Goal: Information Seeking & Learning: Compare options

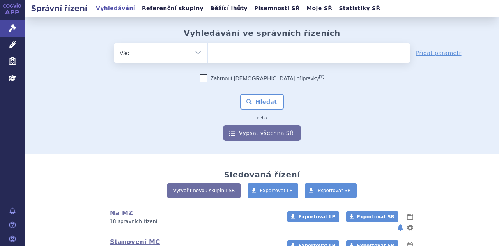
click at [215, 51] on ul at bounding box center [309, 51] width 202 height 16
click at [208, 51] on select at bounding box center [208, 53] width 0 height 20
type input "gi"
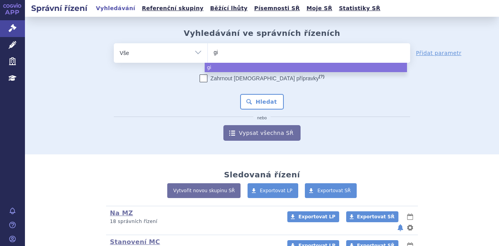
type input "gil"
type input "gi"
type input "g"
type input "gy"
type input "gyl"
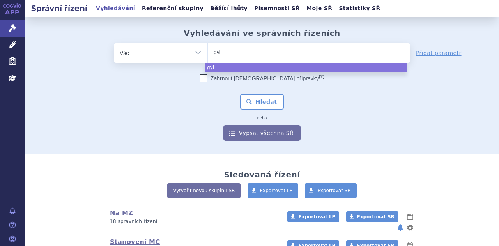
type input "gyle"
type input "gyleni"
type input "gylenia"
select select "gylenia"
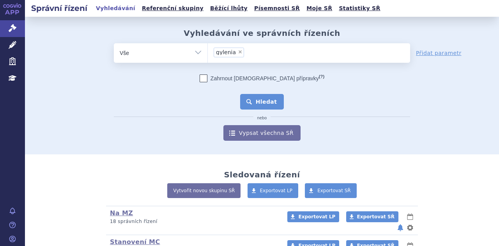
click at [262, 106] on button "Hledat" at bounding box center [262, 102] width 44 height 16
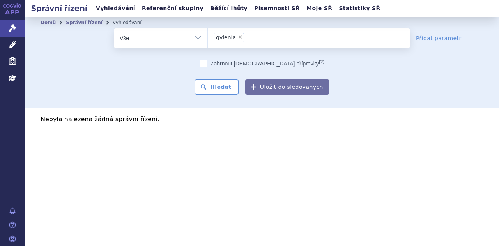
click at [239, 36] on span "×" at bounding box center [240, 37] width 5 height 5
click at [208, 36] on select "gylenia" at bounding box center [208, 38] width 0 height 20
select select
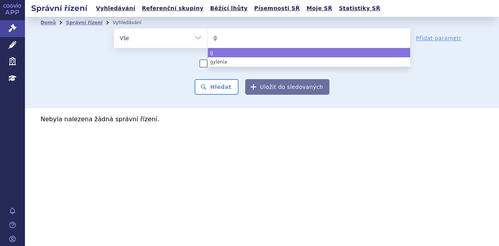
type input "gy"
type input "gyl"
type input "gyle"
type input "gyleni"
type input "gylenia"
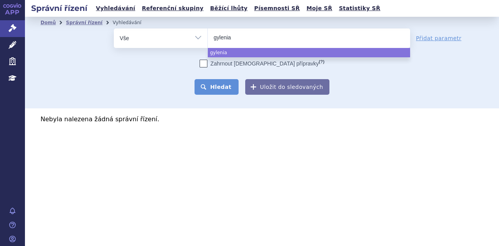
select select "gylenia"
click at [223, 87] on button "Hledat" at bounding box center [217, 87] width 44 height 16
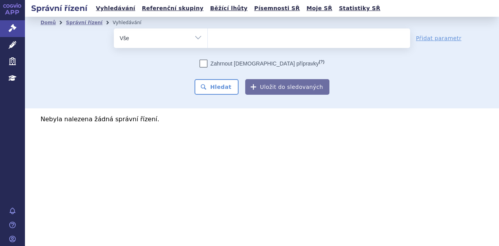
select select
click at [175, 35] on select "Vše Spisová značka Typ SŘ Přípravek/SUKL kód Účastník/Držitel" at bounding box center [161, 37] width 94 height 18
select select "filter-atc-group"
click at [114, 28] on select "Vše Spisová značka Typ SŘ Přípravek/SUKL kód Účastník/Držitel" at bounding box center [161, 37] width 94 height 18
click at [225, 32] on ul at bounding box center [309, 36] width 202 height 16
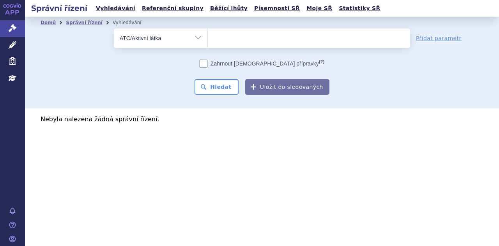
click at [208, 32] on select at bounding box center [208, 38] width 0 height 20
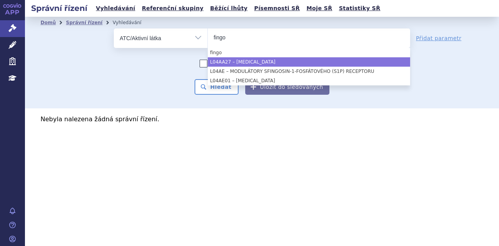
type input "fingo"
select select "L04AA27"
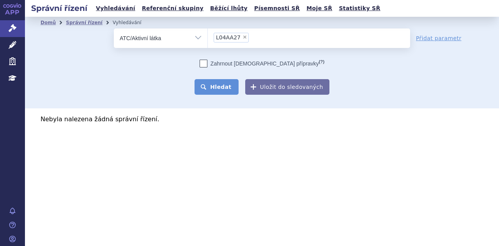
click at [228, 90] on button "Hledat" at bounding box center [217, 87] width 44 height 16
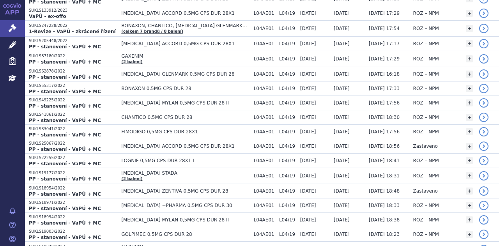
scroll to position [83, 0]
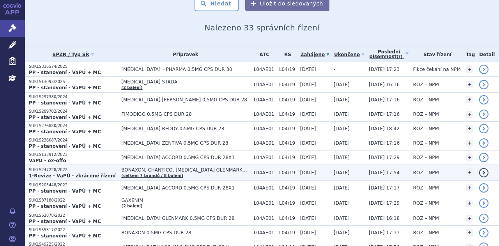
click at [191, 172] on td "BONAXON, CHANTICO, [MEDICAL_DATA] GLENMARK… (celkem 7 brandů / 8 balení)" at bounding box center [183, 173] width 132 height 16
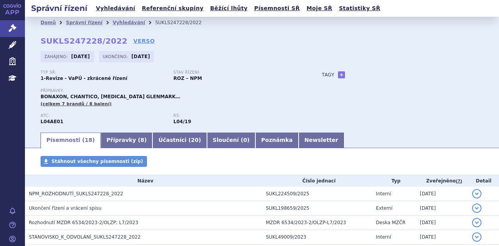
scroll to position [245, 0]
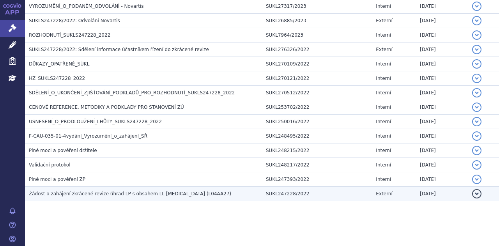
click at [181, 191] on span "Žádost o zahájení zkrácené revize úhrad LP s obsahem LL fingolimod (L04AA27)" at bounding box center [130, 193] width 202 height 5
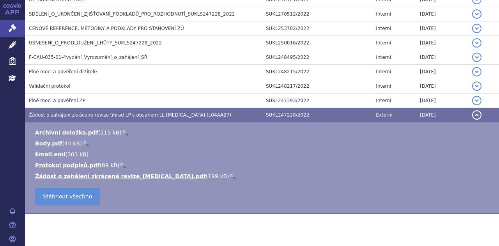
scroll to position [337, 0]
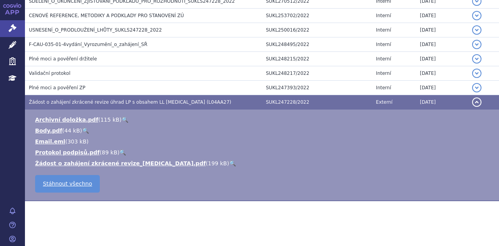
click at [229, 163] on link "🔍" at bounding box center [232, 163] width 7 height 6
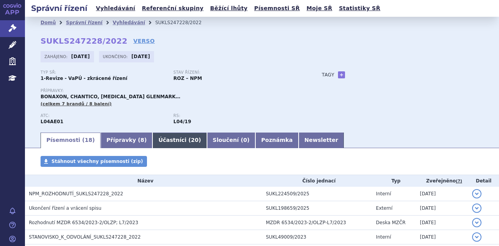
click at [159, 140] on link "Účastníci ( 20 )" at bounding box center [180, 141] width 54 height 16
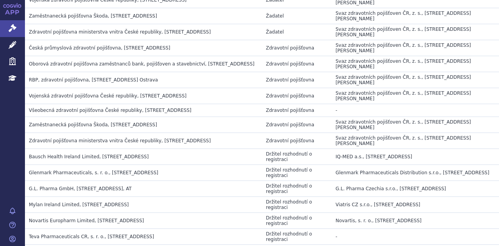
scroll to position [283, 0]
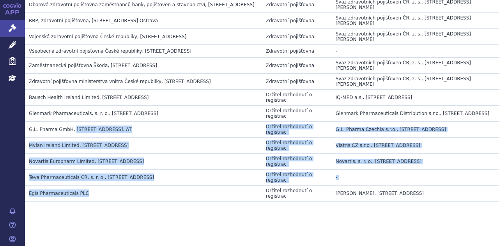
drag, startPoint x: 87, startPoint y: 191, endPoint x: 71, endPoint y: 121, distance: 71.4
click at [71, 121] on tbody "Jméno Typ Zástupce Česká průmyslová zdravotní pojišťovna, Jeremenkova 161/11, O…" at bounding box center [262, 37] width 474 height 329
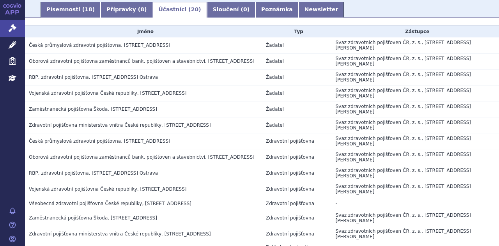
scroll to position [119, 0]
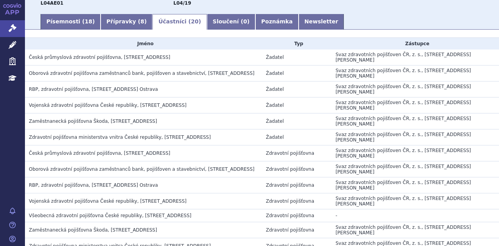
click at [332, 103] on td "Svaz zdravotních pojišťoven ČR, z. s., náměstí Winstona Churchilla 1800/2, Prah…" at bounding box center [415, 106] width 167 height 16
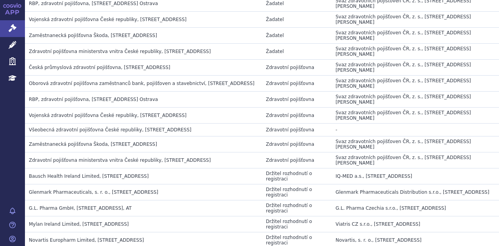
scroll to position [283, 0]
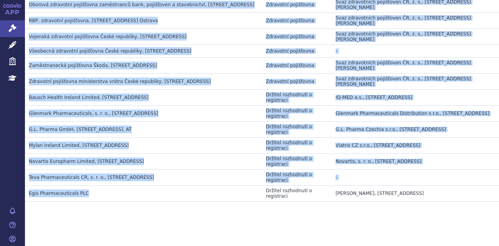
drag, startPoint x: 29, startPoint y: 56, endPoint x: 182, endPoint y: 188, distance: 201.9
click at [182, 188] on tbody "Jméno Typ Zástupce Česká průmyslová zdravotní pojišťovna, Jeremenkova 161/11, O…" at bounding box center [262, 37] width 474 height 329
copy tbody "Česká průmyslová zdravotní pojišťovna, Jeremenkova 161/11, Ostrava - Vítkovice …"
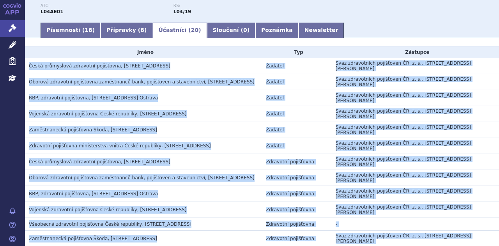
scroll to position [0, 0]
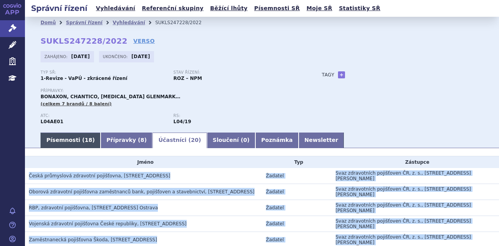
click at [70, 134] on link "Písemnosti ( 18 )" at bounding box center [71, 141] width 60 height 16
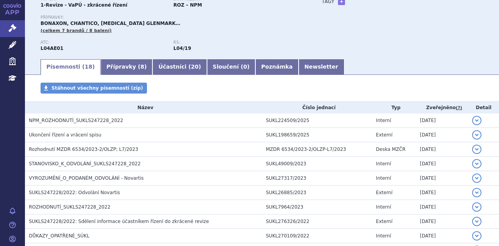
scroll to position [79, 0]
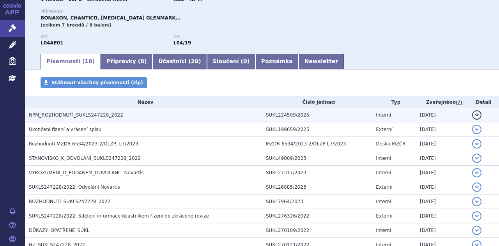
click at [163, 111] on td "NPM_ROZHODNUTÍ_SUKLS247228_2022" at bounding box center [143, 115] width 237 height 14
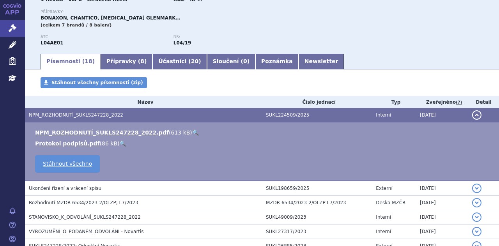
click at [192, 135] on link "🔍" at bounding box center [195, 133] width 7 height 6
click at [180, 57] on link "Účastníci ( 20 )" at bounding box center [180, 62] width 54 height 16
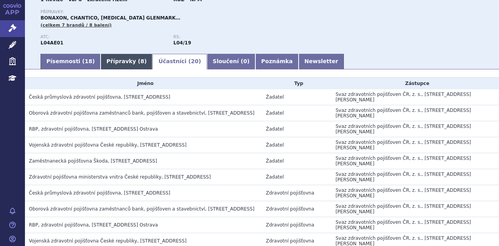
click at [116, 62] on link "Přípravky ( 8 )" at bounding box center [127, 62] width 52 height 16
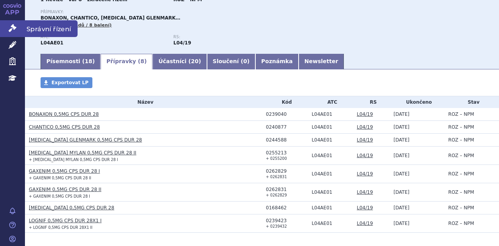
click at [14, 28] on icon at bounding box center [13, 28] width 8 height 8
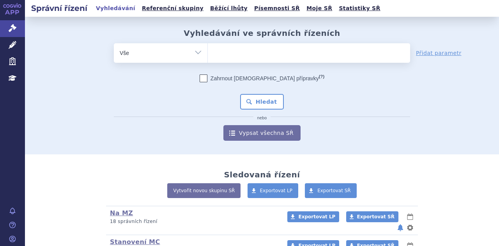
click at [221, 48] on ul at bounding box center [309, 51] width 202 height 16
click at [208, 48] on select at bounding box center [208, 53] width 0 height 20
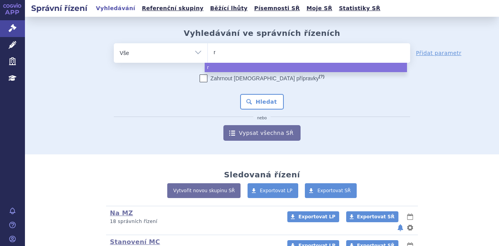
type input "re"
type input "remu"
type input "remur"
type input "remure"
type input "remurel"
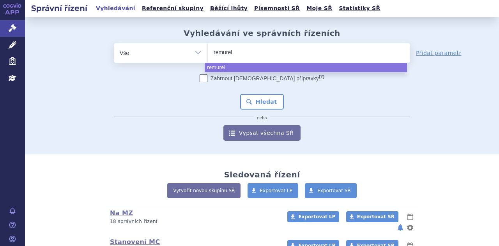
select select "remurel"
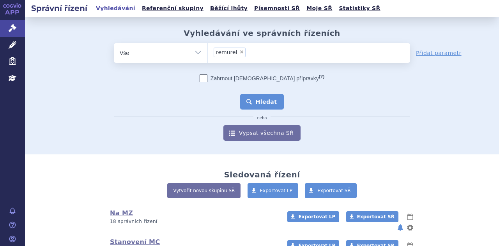
click at [268, 108] on button "Hledat" at bounding box center [262, 102] width 44 height 16
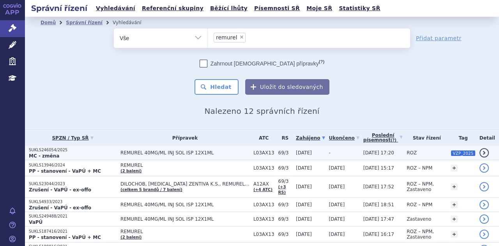
click at [198, 153] on span "REMUREL 40MG/ML INJ SOL ISP 12X1ML" at bounding box center [185, 152] width 129 height 5
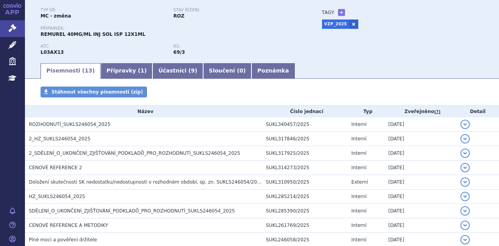
scroll to position [71, 0]
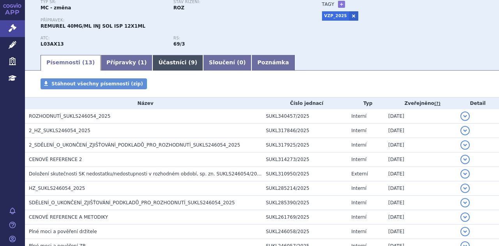
click at [167, 64] on link "Účastníci ( 9 )" at bounding box center [178, 63] width 50 height 16
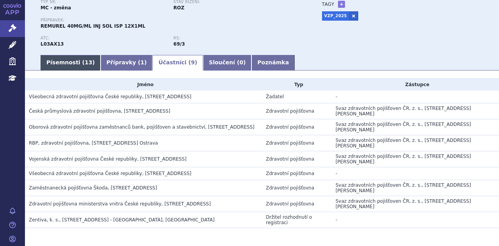
click at [70, 65] on link "Písemnosti ( 13 )" at bounding box center [71, 63] width 60 height 16
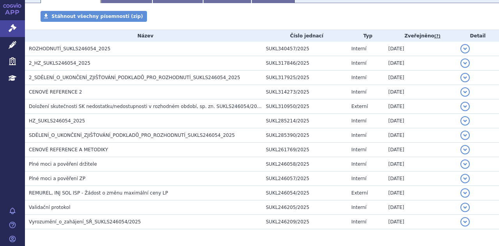
scroll to position [145, 0]
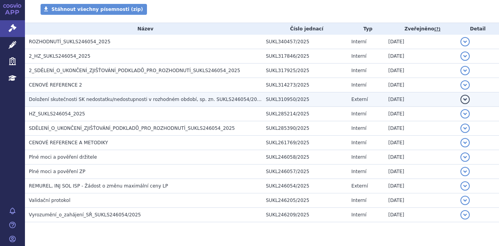
click at [124, 103] on h3 "Doložení skutečnosti SK nedostatku/nedostupnosti v rozhodném období, sp. zn. SU…" at bounding box center [145, 100] width 233 height 8
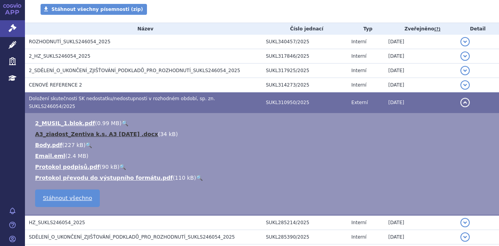
click at [130, 131] on link "A3_ziadost_Zentiva k.s. A3 2.7.2025 .docx" at bounding box center [96, 134] width 123 height 6
click at [51, 153] on link "Email.eml" at bounding box center [50, 156] width 30 height 6
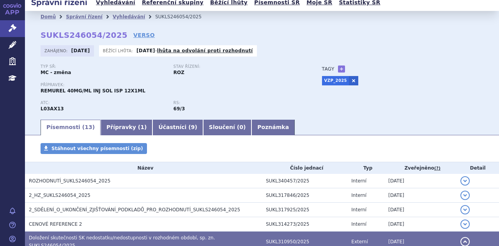
scroll to position [0, 0]
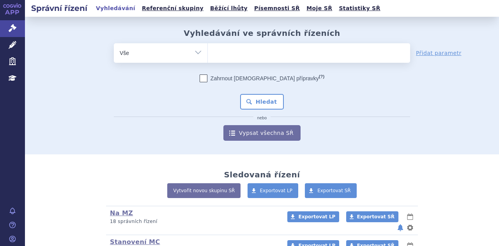
click at [14, 28] on icon at bounding box center [13, 28] width 8 height 8
click at [192, 54] on select "Vše Spisová značka Typ SŘ Přípravek/SUKL kód Účastník/Držitel" at bounding box center [161, 52] width 94 height 18
drag, startPoint x: 0, startPoint y: 0, endPoint x: 192, endPoint y: 54, distance: 199.4
click at [192, 54] on select "Vše Spisová značka Typ SŘ Přípravek/SUKL kód Účastník/Držitel" at bounding box center [161, 52] width 94 height 18
select select "filter-atc-group"
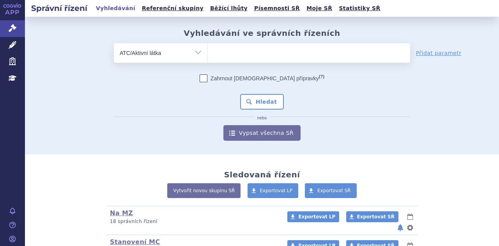
click at [114, 43] on select "Vše Spisová značka Typ SŘ Přípravek/SUKL kód Účastník/Držitel" at bounding box center [161, 52] width 94 height 18
click at [228, 62] on span at bounding box center [309, 53] width 202 height 20
click at [208, 62] on select at bounding box center [208, 53] width 0 height 20
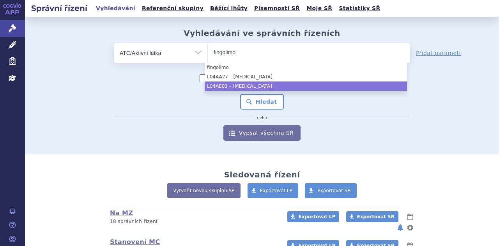
type input "fingolimo"
select select "L04AE01"
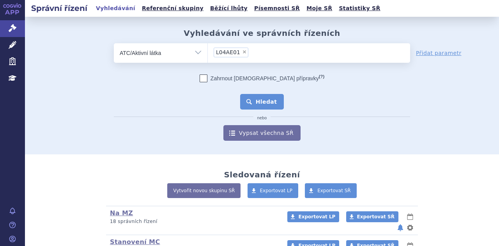
click at [254, 100] on button "Hledat" at bounding box center [262, 102] width 44 height 16
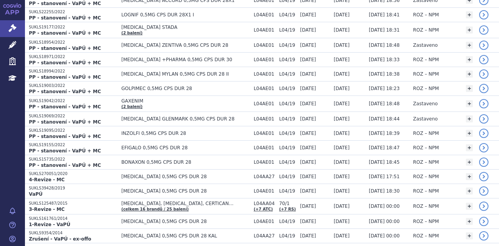
scroll to position [414, 0]
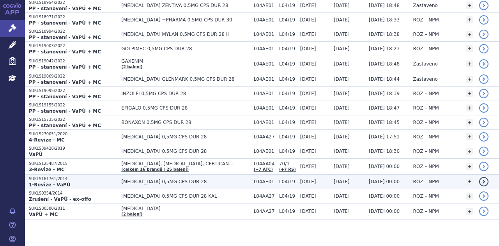
click at [190, 179] on span "[MEDICAL_DATA] 0,5MG CPS DUR 28" at bounding box center [185, 181] width 128 height 5
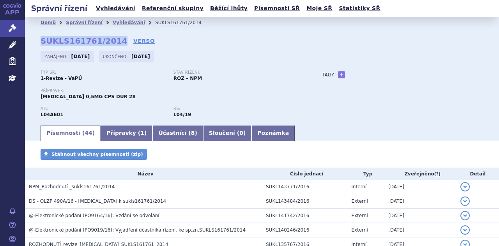
drag, startPoint x: 37, startPoint y: 41, endPoint x: 112, endPoint y: 38, distance: 74.9
click at [112, 38] on div "Domů Správní řízení Vyhledávání SUKLS161761/2014 SUKLS161761/2014 VERSO Zahájen…" at bounding box center [262, 76] width 474 height 96
copy strong "SUKLS161761/2014"
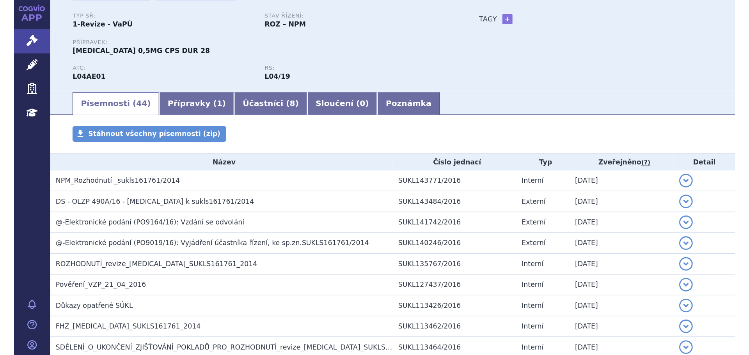
scroll to position [64, 0]
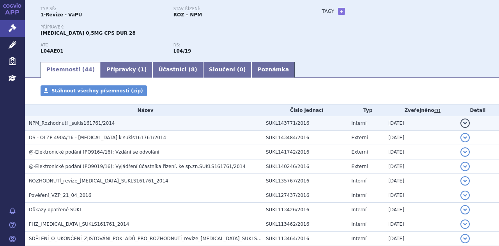
click at [198, 124] on h3 "NPM_Rozhodnutí _sukls161761/2014" at bounding box center [145, 123] width 233 height 8
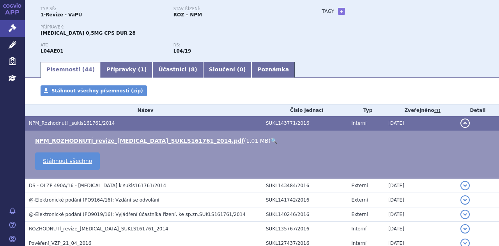
click at [271, 139] on link "🔍" at bounding box center [274, 141] width 7 height 6
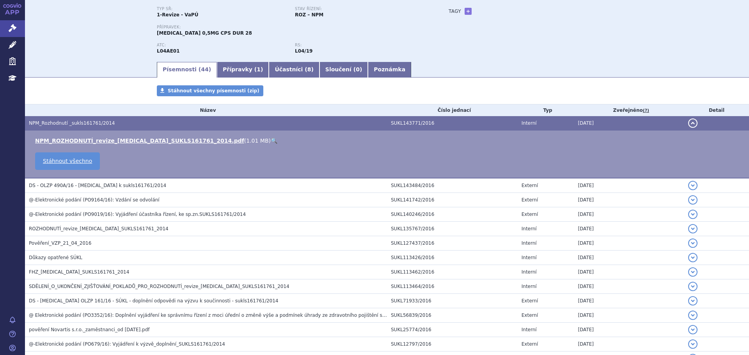
scroll to position [0, 0]
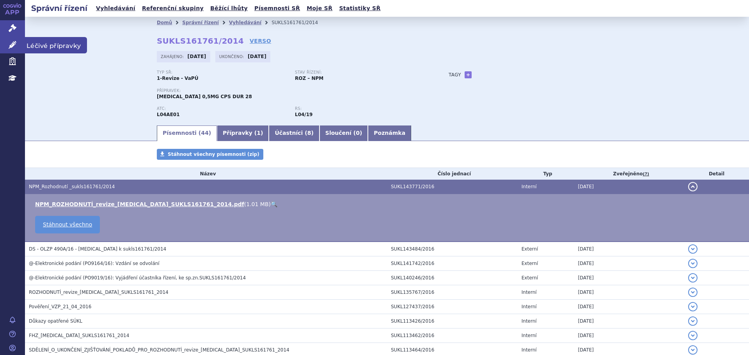
click at [9, 43] on icon at bounding box center [13, 45] width 8 height 8
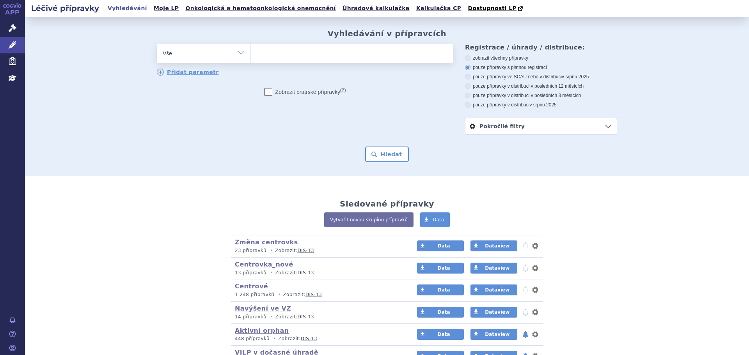
click at [266, 59] on ul at bounding box center [352, 52] width 202 height 16
click at [251, 59] on select at bounding box center [250, 53] width 0 height 20
paste input "BONAXON"
type input "BONAXON"
select select "BONAXON"
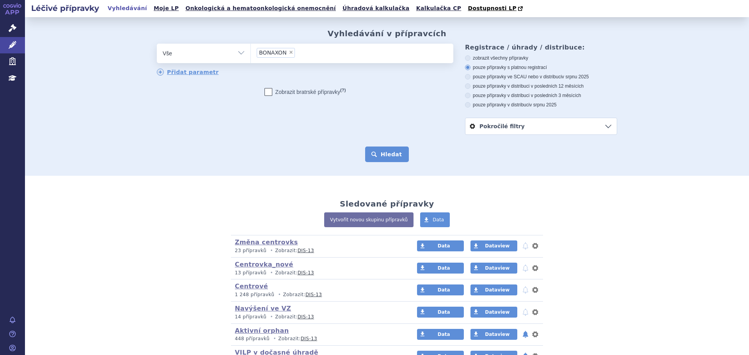
click at [400, 151] on button "Hledat" at bounding box center [387, 155] width 44 height 16
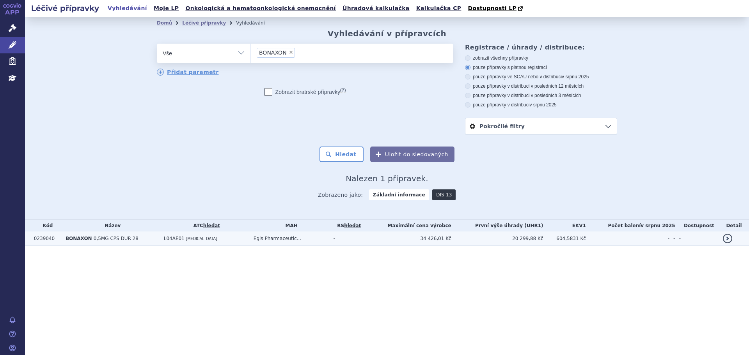
click at [279, 242] on td "Egis Pharmaceutic..." at bounding box center [290, 239] width 80 height 14
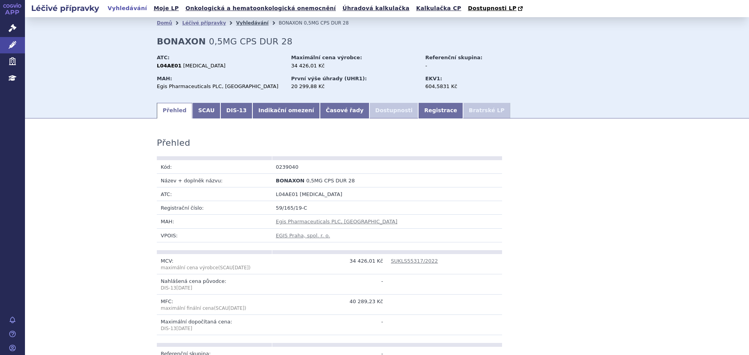
click at [236, 24] on link "Vyhledávání" at bounding box center [252, 22] width 32 height 5
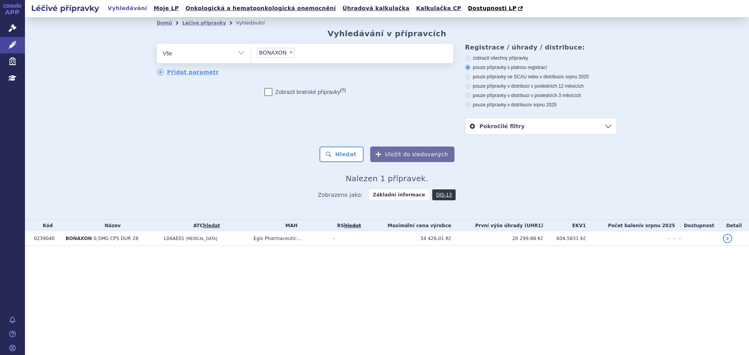
click at [286, 53] on li "× BONAXON" at bounding box center [276, 53] width 38 height 10
click at [251, 53] on select "BONAXON" at bounding box center [250, 53] width 0 height 20
click at [289, 53] on span "×" at bounding box center [291, 52] width 5 height 5
click at [251, 53] on select "BONAXON" at bounding box center [250, 53] width 0 height 20
select select
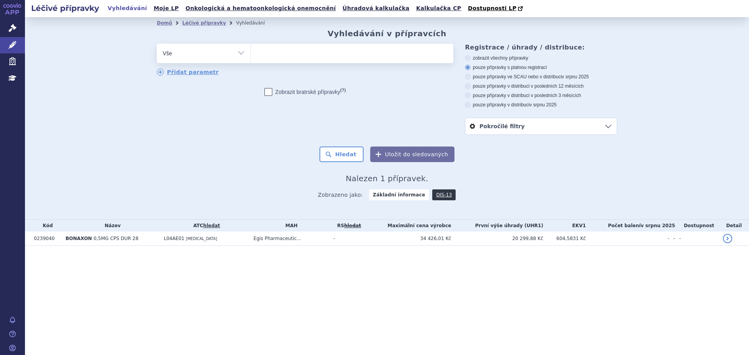
type input "CHANTICO"
select select "CHANTICO"
click at [342, 151] on button "Hledat" at bounding box center [342, 155] width 44 height 16
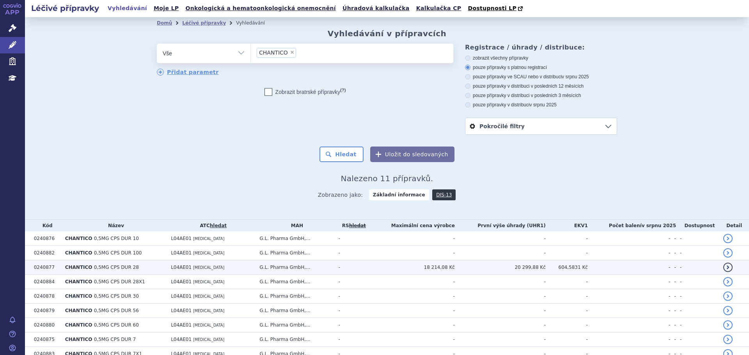
click at [247, 268] on td "L04AE01 [MEDICAL_DATA]" at bounding box center [211, 268] width 89 height 14
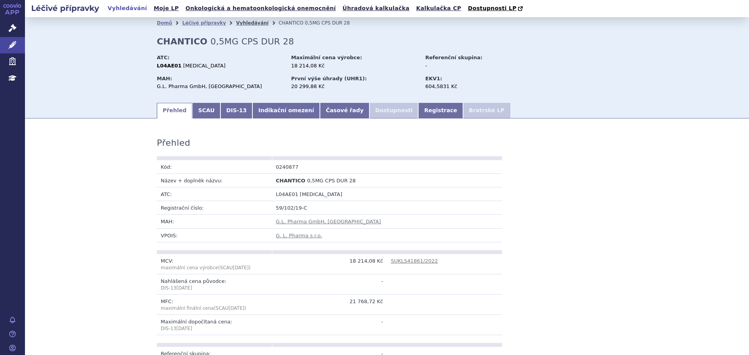
click at [244, 23] on link "Vyhledávání" at bounding box center [252, 22] width 32 height 5
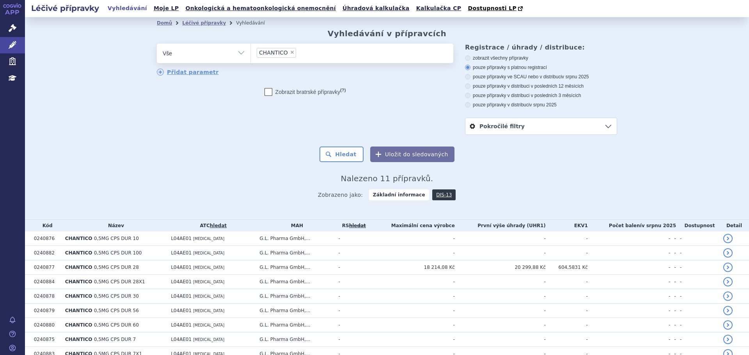
click at [290, 53] on span "×" at bounding box center [292, 52] width 5 height 5
click at [251, 53] on select "CHANTICO" at bounding box center [250, 53] width 0 height 20
select select
type input "FIMODIGO"
select select "FIMODIGO"
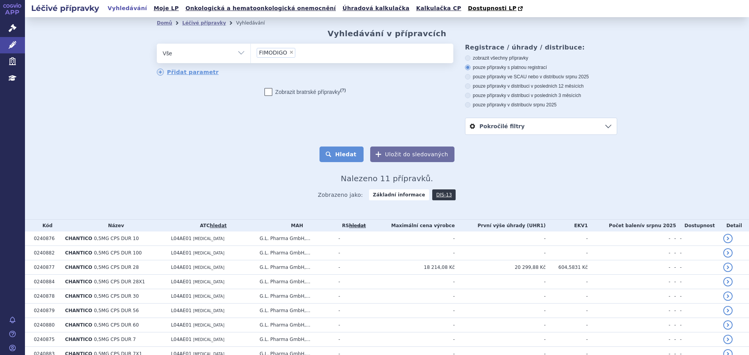
click at [345, 151] on button "Hledat" at bounding box center [342, 155] width 44 height 16
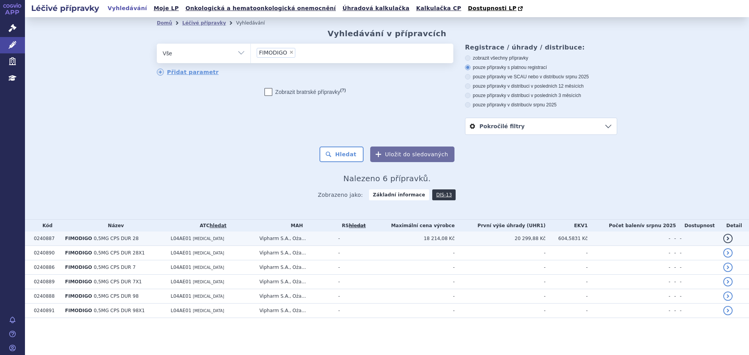
click at [334, 237] on td "Vipharm S.A., Oża..." at bounding box center [295, 239] width 79 height 14
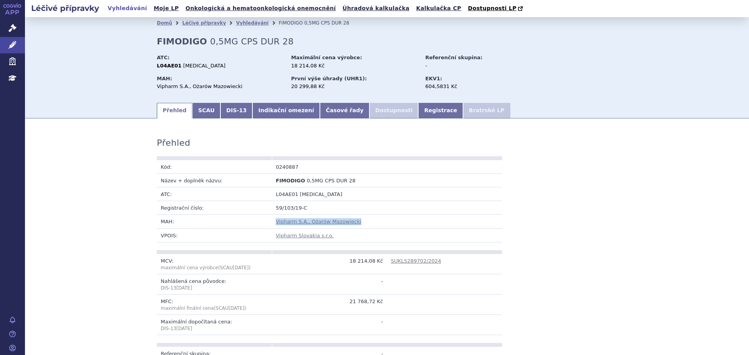
drag, startPoint x: 354, startPoint y: 221, endPoint x: 264, endPoint y: 222, distance: 89.7
click at [264, 222] on tr "MAH: Vipharm S.A., Ożarów Mazowiecki" at bounding box center [329, 222] width 345 height 14
copy tr "Vipharm S.A., Ożarów Mazowiecki"
click at [242, 21] on link "Vyhledávání" at bounding box center [252, 22] width 32 height 5
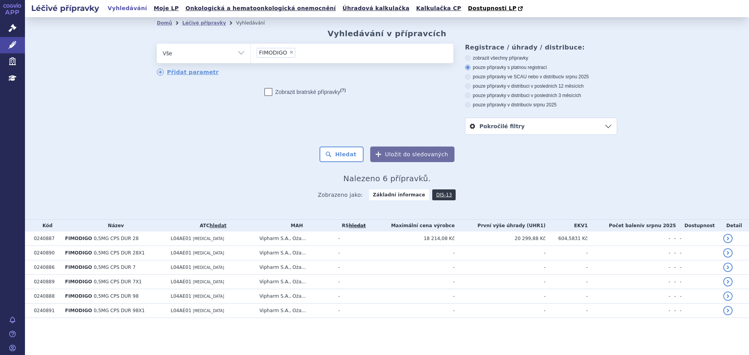
click at [289, 53] on span "×" at bounding box center [291, 52] width 5 height 5
click at [251, 53] on select "FIMODIGO" at bounding box center [250, 53] width 0 height 20
click at [291, 53] on ul "× FIMODIGO" at bounding box center [352, 52] width 202 height 17
click at [251, 53] on select "FIMODIGO" at bounding box center [250, 53] width 0 height 20
click at [290, 52] on ul at bounding box center [352, 52] width 202 height 16
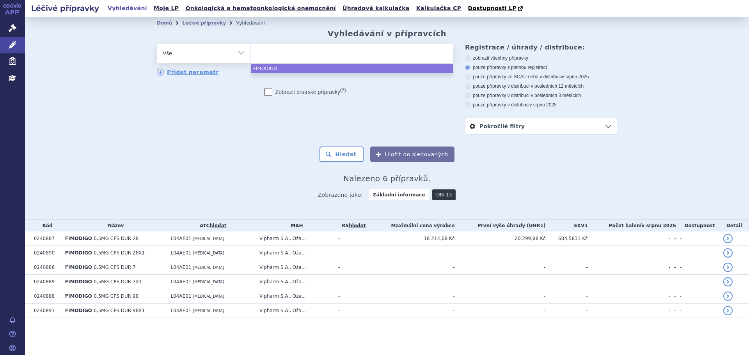
click at [251, 52] on select "FIMODIGO" at bounding box center [250, 53] width 0 height 20
select select "FIMODIGO"
type input "FINGOLIMOD ACCORD"
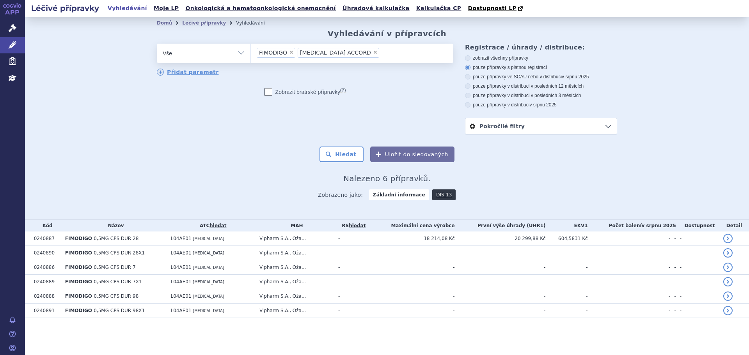
click at [289, 52] on span "×" at bounding box center [291, 52] width 5 height 5
click at [251, 52] on select "FIMODIGO FINGOLIMOD ACCORD" at bounding box center [250, 53] width 0 height 20
select select "FINGOLIMOD ACCORD"
click at [345, 150] on button "Hledat" at bounding box center [342, 155] width 44 height 16
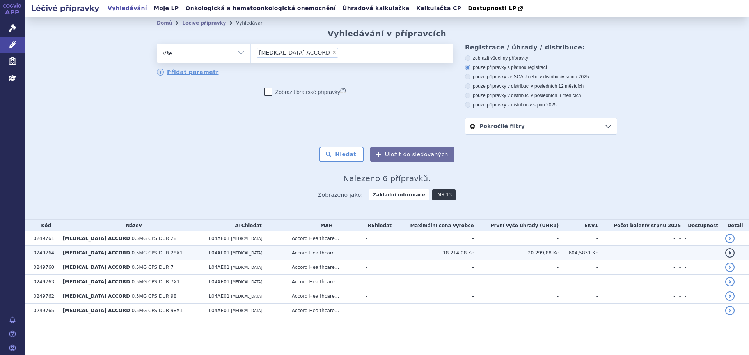
click at [362, 256] on td "Accord Healthcare..." at bounding box center [325, 253] width 74 height 14
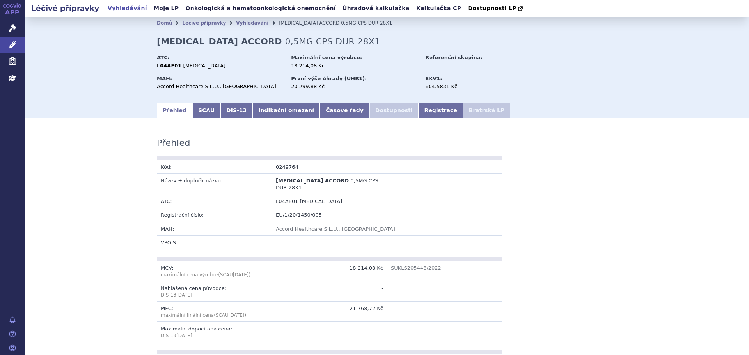
click at [357, 222] on td "Accord Healthcare S.L.U., [GEOGRAPHIC_DATA]" at bounding box center [387, 229] width 230 height 14
drag, startPoint x: 356, startPoint y: 222, endPoint x: 270, endPoint y: 221, distance: 86.6
click at [272, 222] on td "Accord Healthcare S.L.U., [GEOGRAPHIC_DATA]" at bounding box center [387, 229] width 230 height 14
copy link "Accord Healthcare S.L.U., [GEOGRAPHIC_DATA]"
click at [242, 25] on link "Vyhledávání" at bounding box center [252, 22] width 32 height 5
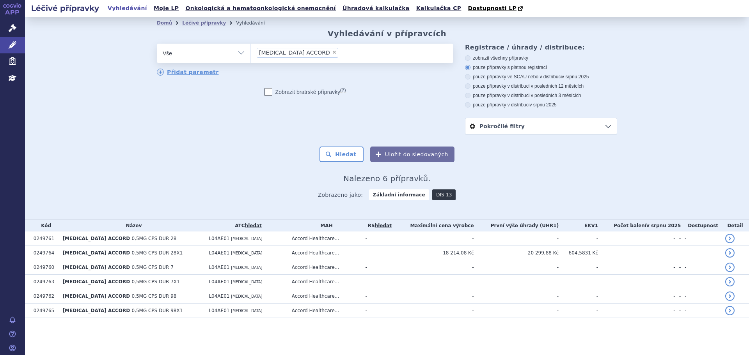
click at [332, 55] on span "×" at bounding box center [334, 52] width 5 height 5
click at [251, 55] on select "[MEDICAL_DATA] ACCORD" at bounding box center [250, 53] width 0 height 20
select select
type input "[MEDICAL_DATA] GLENMARK"
select select "[MEDICAL_DATA] GLENMARK"
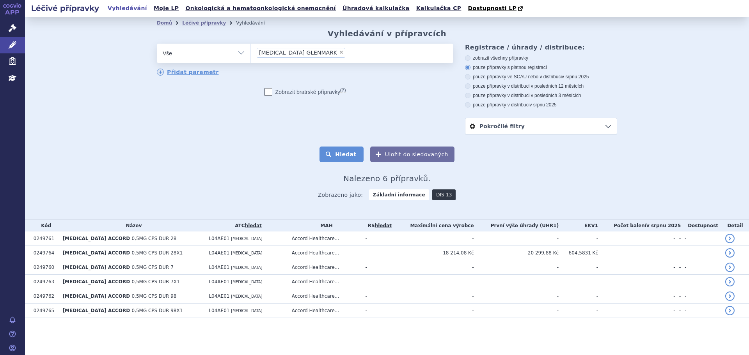
click at [341, 151] on button "Hledat" at bounding box center [342, 155] width 44 height 16
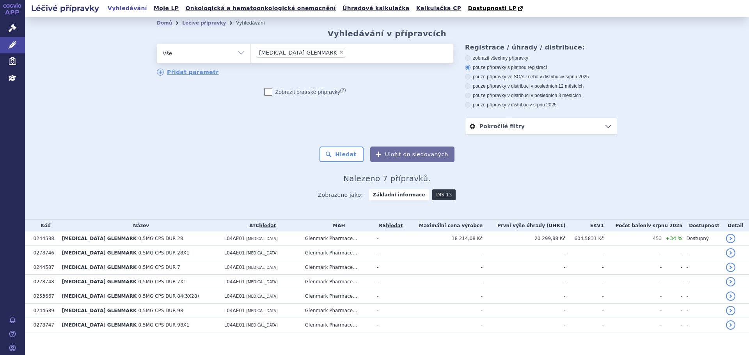
scroll to position [9, 0]
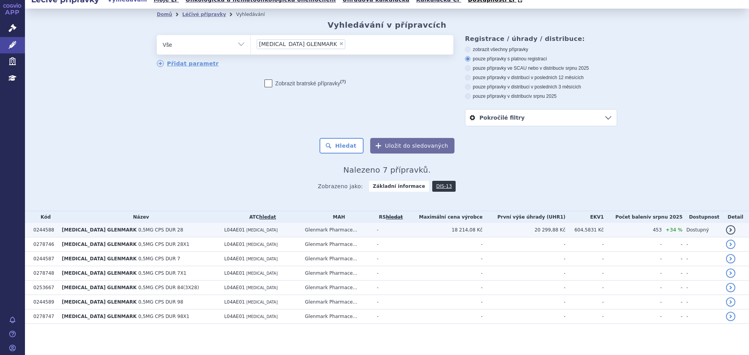
click at [350, 229] on td "Glenmark Pharmace..." at bounding box center [337, 230] width 72 height 14
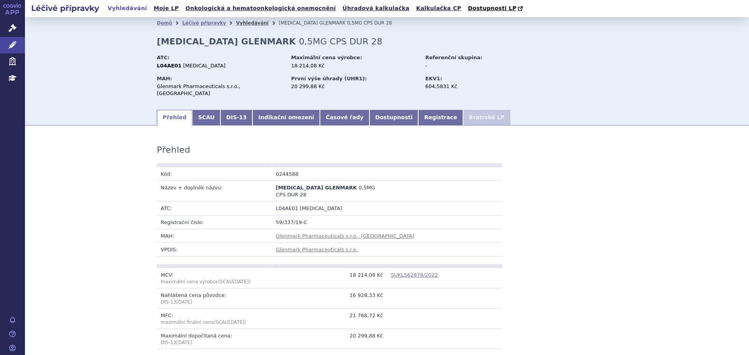
click at [240, 25] on link "Vyhledávání" at bounding box center [252, 22] width 32 height 5
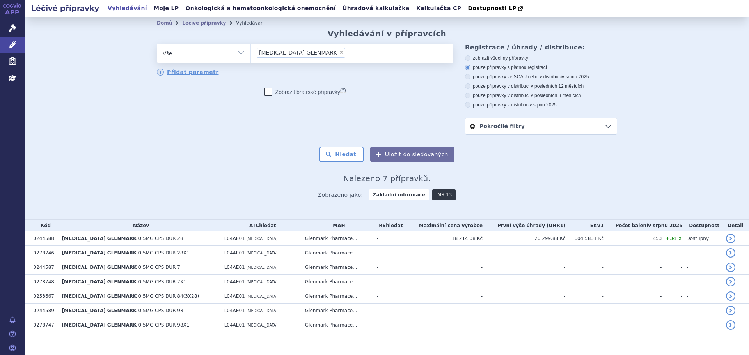
click at [339, 53] on span "×" at bounding box center [341, 52] width 5 height 5
click at [251, 53] on select "FINGOLIMOD GLENMARK" at bounding box center [250, 53] width 0 height 20
select select
click at [323, 52] on ul at bounding box center [352, 52] width 202 height 16
click at [251, 52] on select "FINGOLIMOD GLENMARK" at bounding box center [250, 53] width 0 height 20
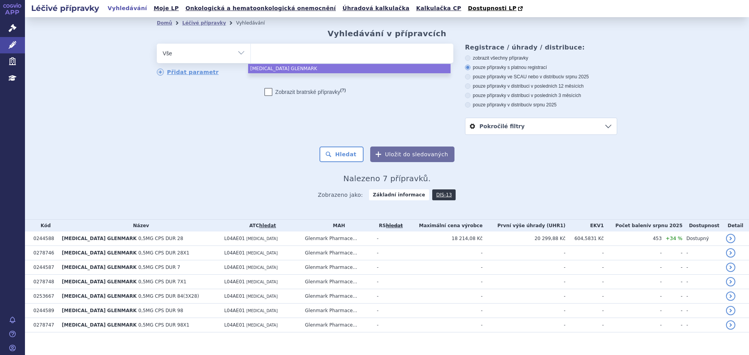
paste input "FINGOLIMOD MYLAN"
type input "FINGOLIMOD MYLAN"
select select "FINGOLIMOD MYLAN"
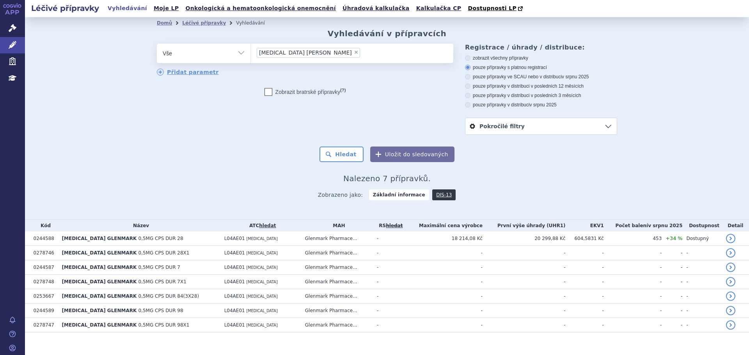
type input "FINGOLIMOD MYLAN"
click at [339, 156] on button "Hledat" at bounding box center [342, 155] width 44 height 16
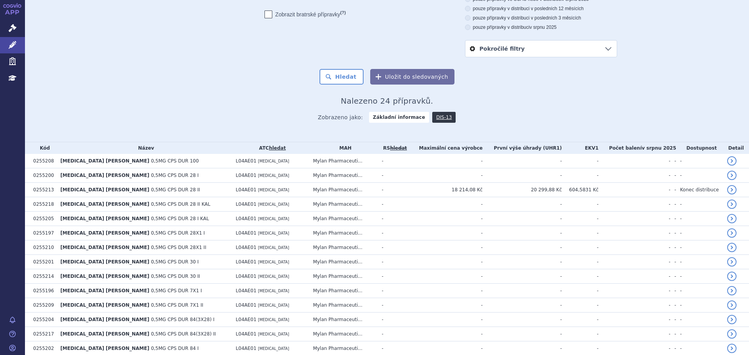
scroll to position [78, 0]
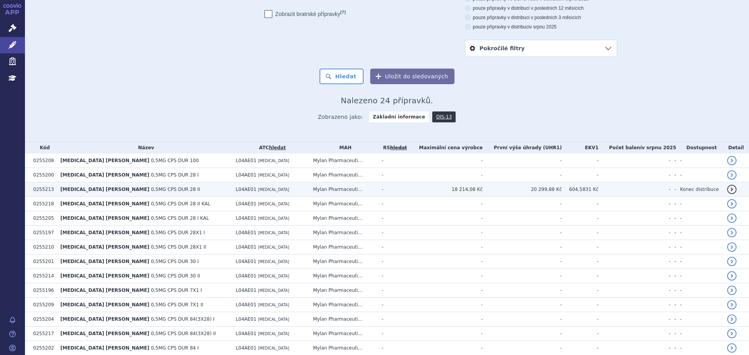
click at [340, 194] on td "Mylan Pharmaceuti..." at bounding box center [343, 190] width 69 height 14
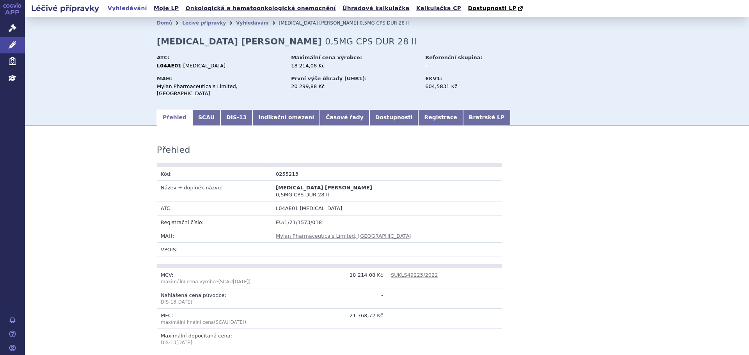
scroll to position [39, 0]
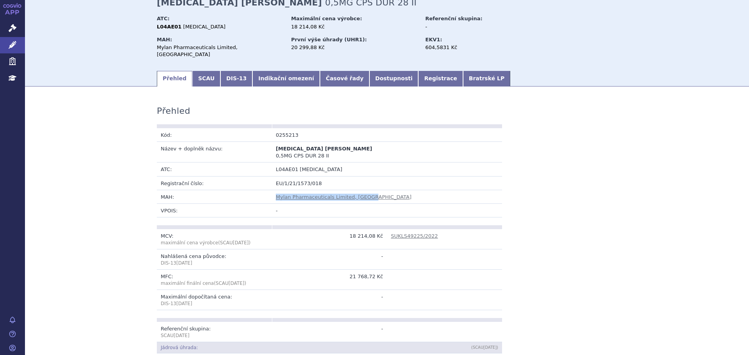
drag, startPoint x: 366, startPoint y: 183, endPoint x: 272, endPoint y: 185, distance: 94.5
click at [272, 190] on td "Mylan Pharmaceuticals Limited, [GEOGRAPHIC_DATA]" at bounding box center [387, 197] width 230 height 14
copy link "Mylan Pharmaceuticals Limited, [GEOGRAPHIC_DATA]"
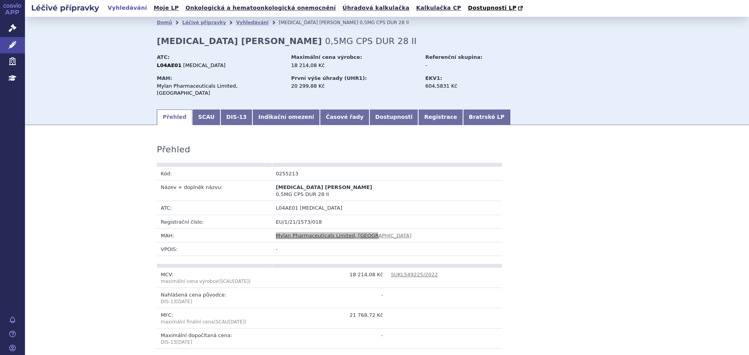
scroll to position [0, 0]
click at [239, 23] on link "Vyhledávání" at bounding box center [252, 22] width 32 height 5
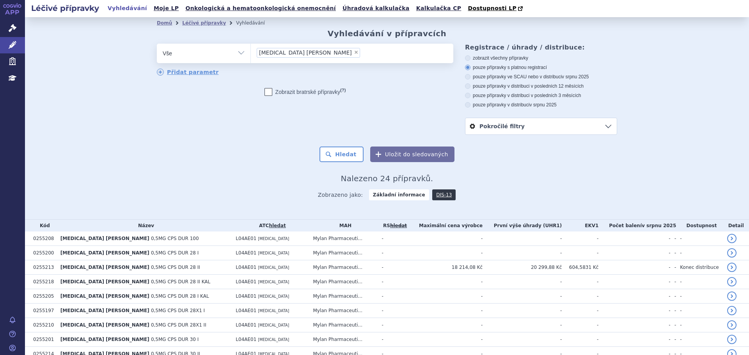
click at [354, 53] on span "×" at bounding box center [356, 52] width 5 height 5
click at [251, 53] on select "FINGOLIMOD MYLAN" at bounding box center [250, 53] width 0 height 20
select select
click at [313, 54] on ul at bounding box center [352, 52] width 202 height 16
click at [251, 54] on select "FINGOLIMOD MYLAN" at bounding box center [250, 53] width 0 height 20
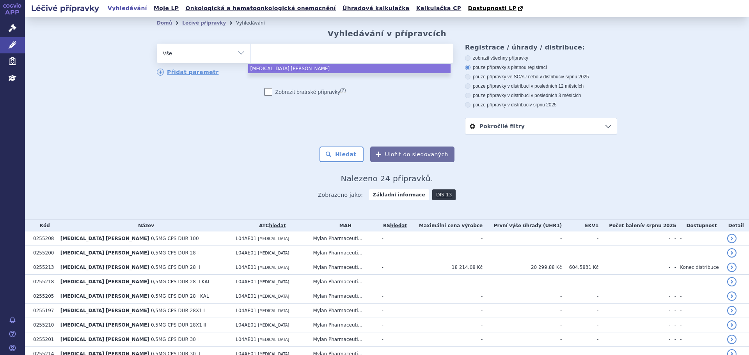
paste input "[MEDICAL_DATA] REDDY"
type input "[MEDICAL_DATA] REDDY"
select select "[MEDICAL_DATA] REDDY"
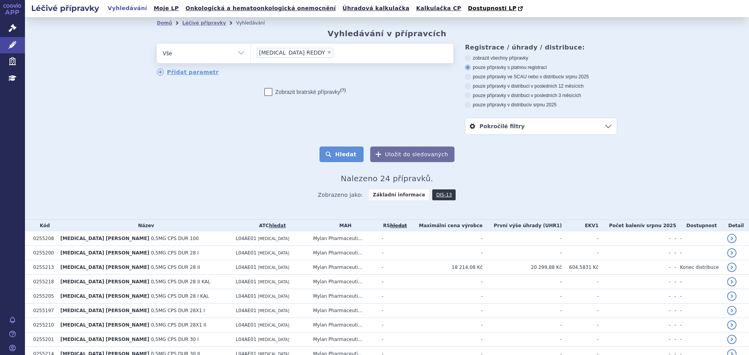
click at [337, 153] on button "Hledat" at bounding box center [342, 155] width 44 height 16
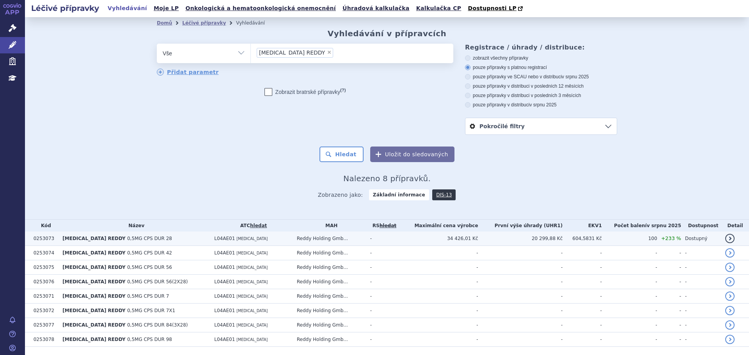
click at [325, 241] on td "Reddy Holding Gmb..." at bounding box center [329, 239] width 73 height 14
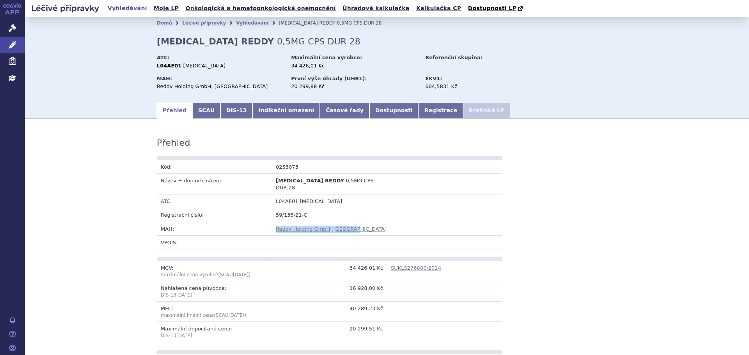
drag, startPoint x: 353, startPoint y: 222, endPoint x: 270, endPoint y: 225, distance: 83.2
click at [272, 225] on td "Reddy Holding GmbH, Augsburg" at bounding box center [387, 229] width 230 height 14
copy link "Reddy Holding GmbH, Augsburg"
click at [242, 23] on link "Vyhledávání" at bounding box center [252, 22] width 32 height 5
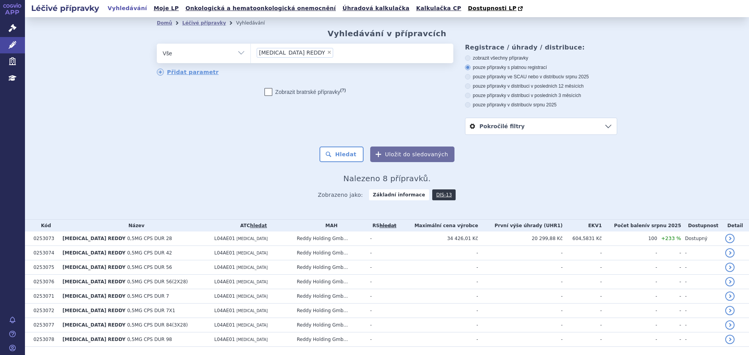
click at [315, 54] on ul "× FINGOLIMOD REDDY" at bounding box center [352, 52] width 202 height 17
click at [251, 54] on select "[MEDICAL_DATA] REDDY" at bounding box center [250, 53] width 0 height 20
click at [327, 54] on span "×" at bounding box center [329, 52] width 5 height 5
click at [251, 54] on select "[MEDICAL_DATA] REDDY" at bounding box center [250, 53] width 0 height 20
select select
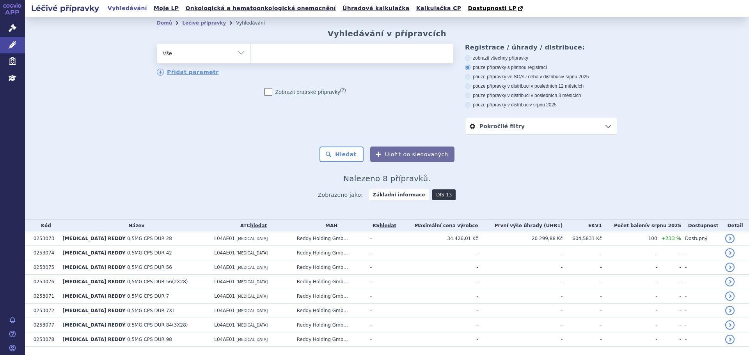
type input "FINGOLIMOD RICHTER"
select select "FINGOLIMOD RICHTER"
click at [346, 156] on button "Hledat" at bounding box center [342, 155] width 44 height 16
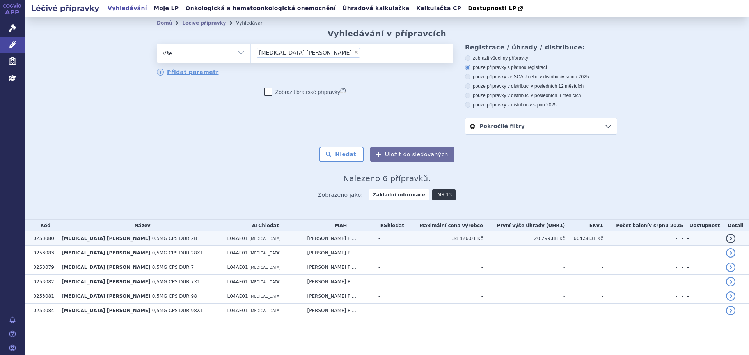
click at [449, 241] on td "34 426,01 Kč" at bounding box center [444, 239] width 77 height 14
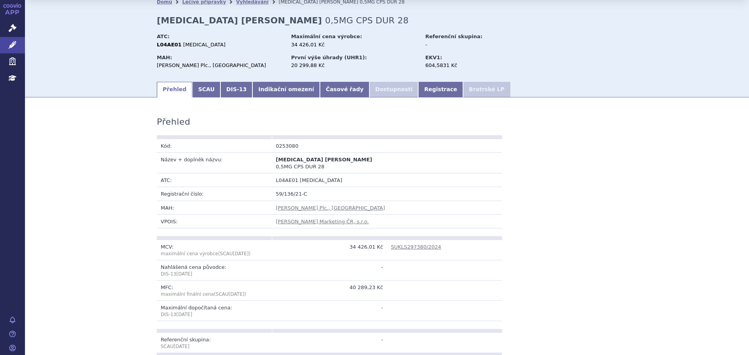
scroll to position [39, 0]
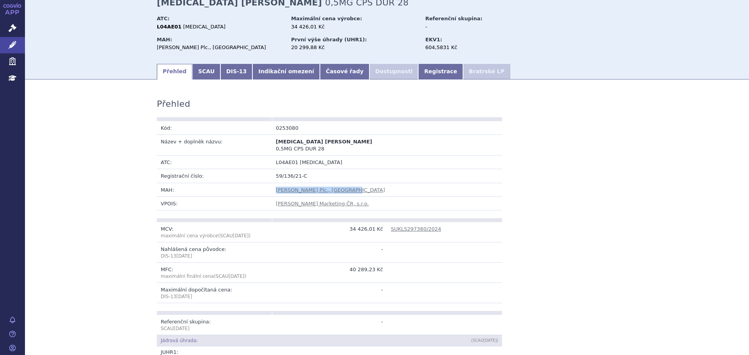
drag, startPoint x: 351, startPoint y: 185, endPoint x: 271, endPoint y: 189, distance: 80.1
click at [272, 189] on td "Gedeon Richter Plc., Budapešť" at bounding box center [387, 190] width 230 height 14
copy link "Gedeon Richter Plc., Budapešť"
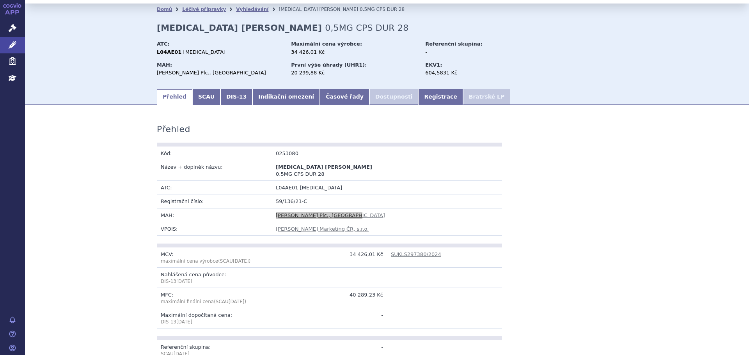
scroll to position [0, 0]
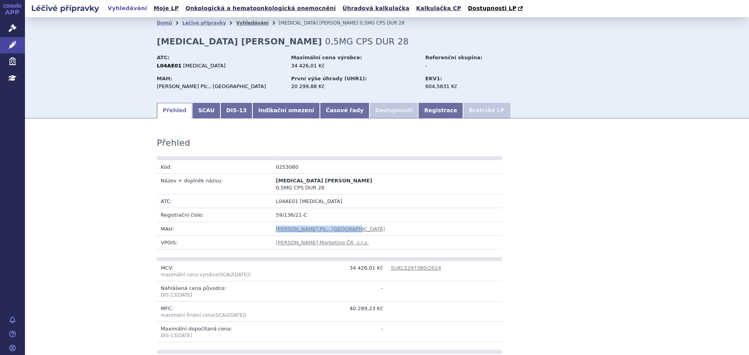
click at [238, 24] on link "Vyhledávání" at bounding box center [252, 22] width 32 height 5
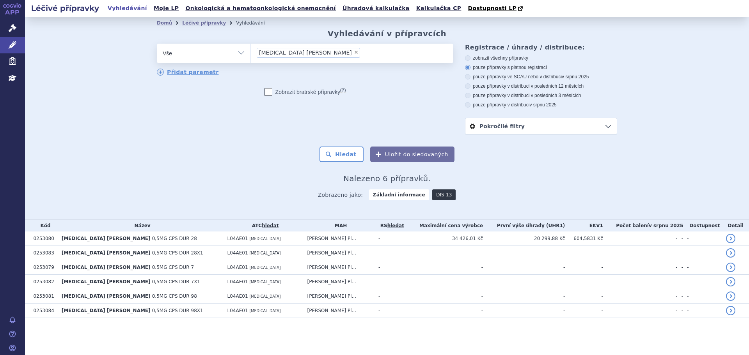
click at [317, 55] on li "× [MEDICAL_DATA] [PERSON_NAME]" at bounding box center [308, 53] width 103 height 10
click at [251, 55] on select "FINGOLIMOD RICHTER" at bounding box center [250, 53] width 0 height 20
click at [354, 53] on span "×" at bounding box center [356, 52] width 5 height 5
click at [251, 53] on select "FINGOLIMOD RICHTER" at bounding box center [250, 53] width 0 height 20
select select
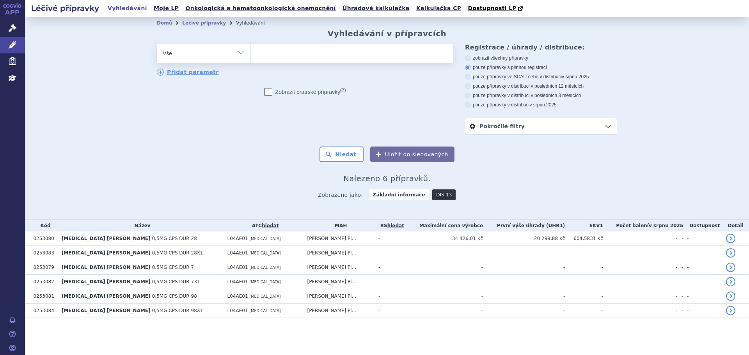
type input "[MEDICAL_DATA] STADA"
select select "[MEDICAL_DATA] STADA"
click at [341, 157] on button "Hledat" at bounding box center [342, 155] width 44 height 16
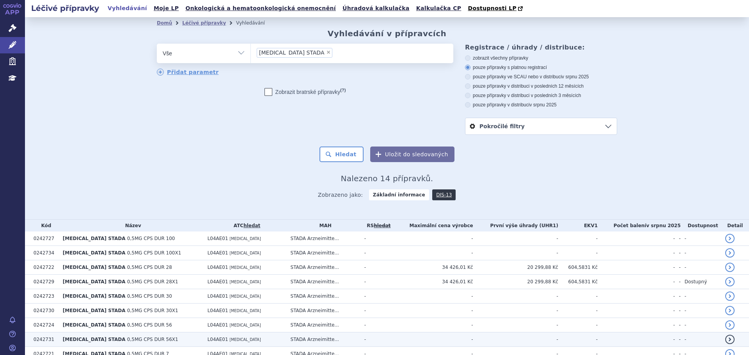
scroll to position [78, 0]
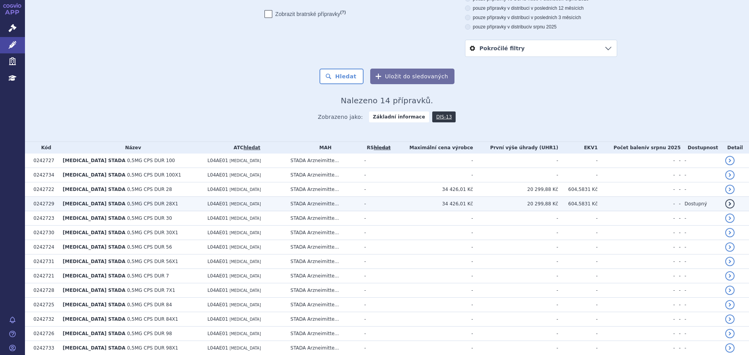
click at [379, 200] on td "-" at bounding box center [377, 204] width 33 height 14
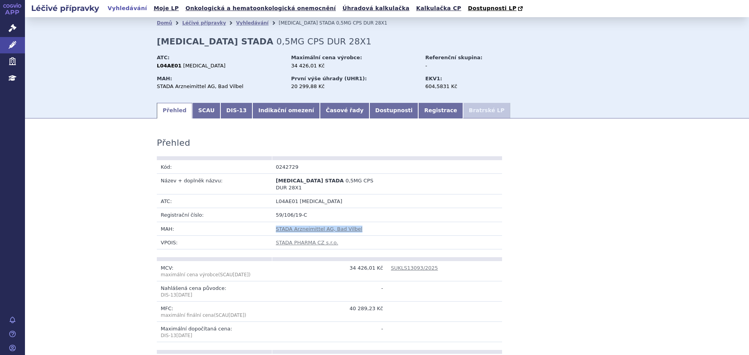
drag, startPoint x: 312, startPoint y: 222, endPoint x: 272, endPoint y: 225, distance: 39.9
click at [272, 225] on td "STADA Arzneimittel AG, Bad Vilbel" at bounding box center [387, 229] width 230 height 14
click at [240, 22] on link "Vyhledávání" at bounding box center [252, 22] width 32 height 5
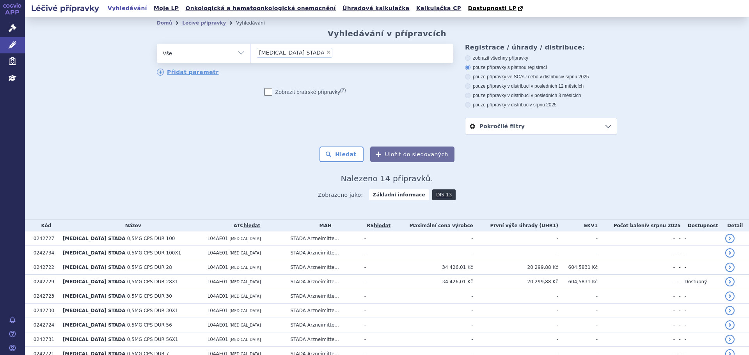
click at [326, 53] on span "×" at bounding box center [328, 52] width 5 height 5
click at [251, 53] on select "[MEDICAL_DATA] STADA" at bounding box center [250, 53] width 0 height 20
select select
type input "FINGOLIMOD ZENTIVA"
select select "FINGOLIMOD ZENTIVA"
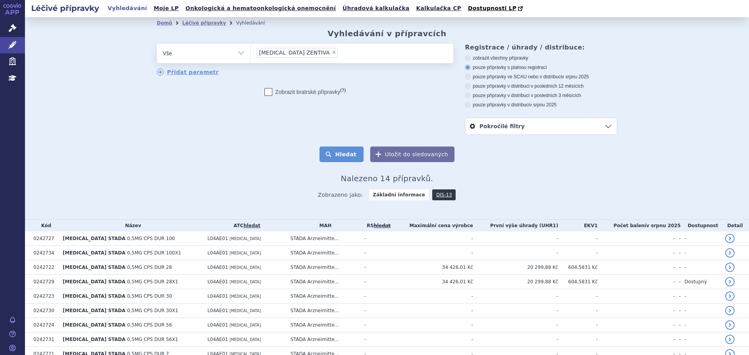
click at [341, 155] on button "Hledat" at bounding box center [342, 155] width 44 height 16
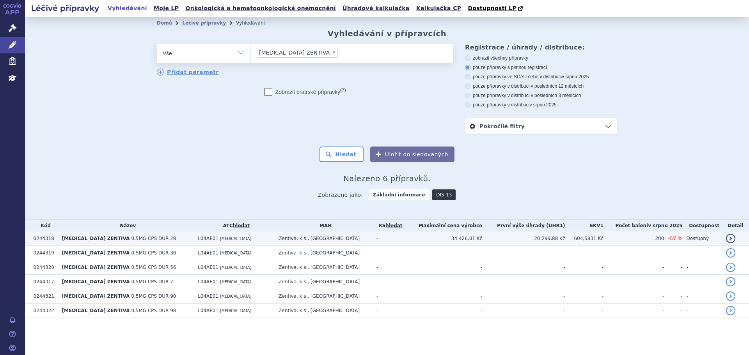
click at [356, 239] on td "Zentiva, k.s., Praha" at bounding box center [324, 239] width 98 height 14
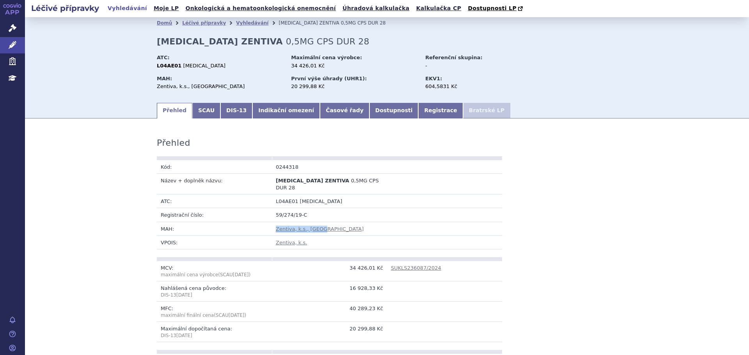
drag, startPoint x: 321, startPoint y: 222, endPoint x: 262, endPoint y: 220, distance: 59.3
click at [262, 222] on tr "MAH: Zentiva, k.s., Praha" at bounding box center [329, 229] width 345 height 14
copy tr "Zentiva, k.s., [GEOGRAPHIC_DATA]"
click at [237, 23] on link "Vyhledávání" at bounding box center [252, 22] width 32 height 5
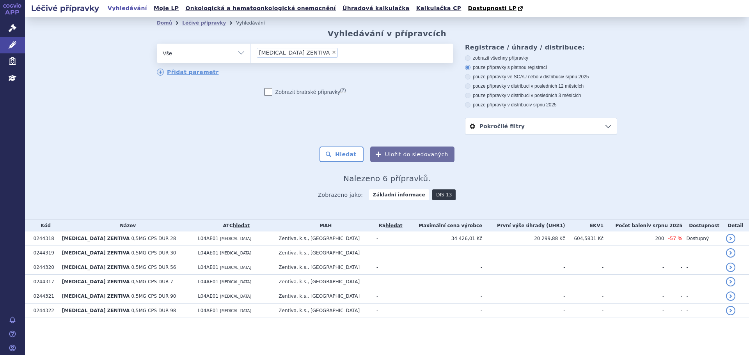
click at [332, 55] on span "×" at bounding box center [334, 52] width 5 height 5
click at [251, 55] on select "FINGOLIMOD ZENTIVA" at bounding box center [250, 53] width 0 height 20
select select
type input "GAXENIM"
select select "GAXENIM"
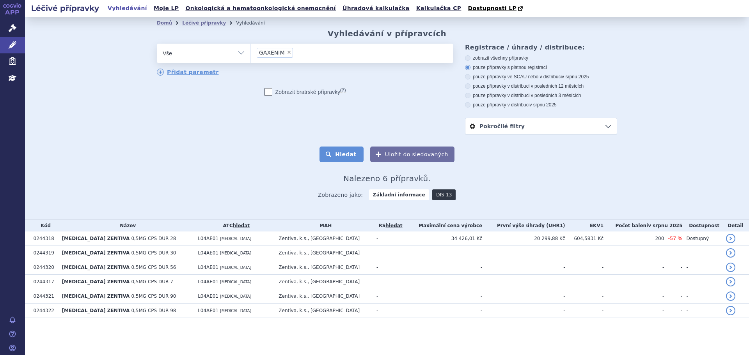
click at [335, 153] on button "Hledat" at bounding box center [342, 155] width 44 height 16
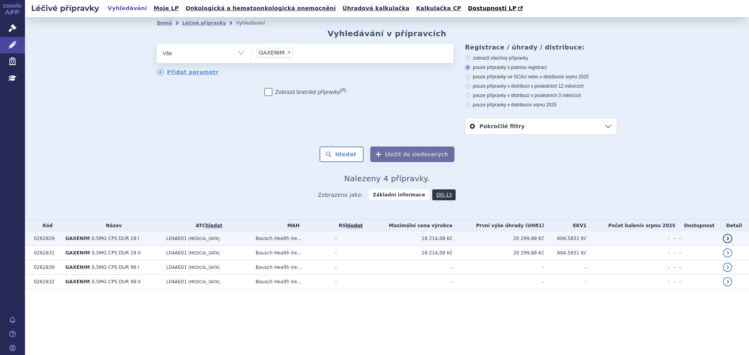
click at [331, 241] on td "Bausch Health Ire..." at bounding box center [292, 239] width 80 height 14
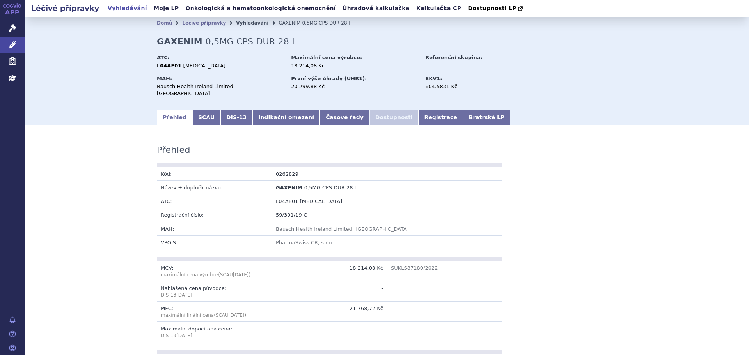
click at [245, 21] on link "Vyhledávání" at bounding box center [252, 22] width 32 height 5
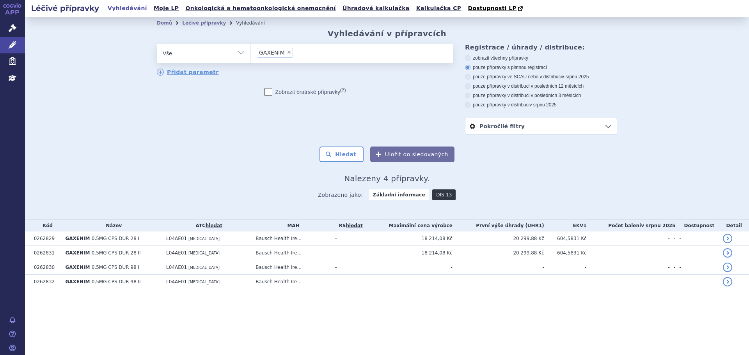
click at [288, 54] on span "×" at bounding box center [289, 52] width 5 height 5
click at [251, 54] on select "GAXENIM" at bounding box center [250, 53] width 0 height 20
select select
type input "[MEDICAL_DATA]"
select select "[MEDICAL_DATA]"
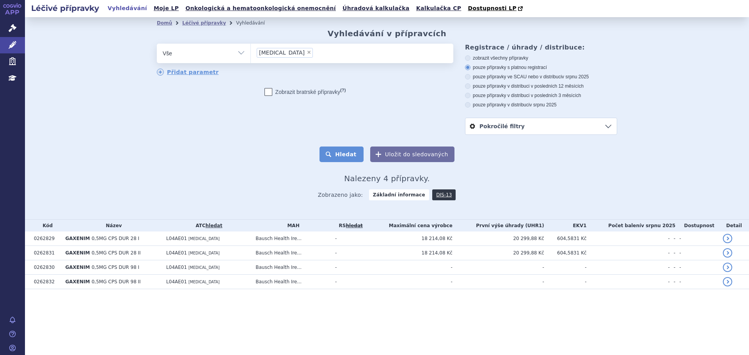
click at [335, 156] on button "Hledat" at bounding box center [342, 155] width 44 height 16
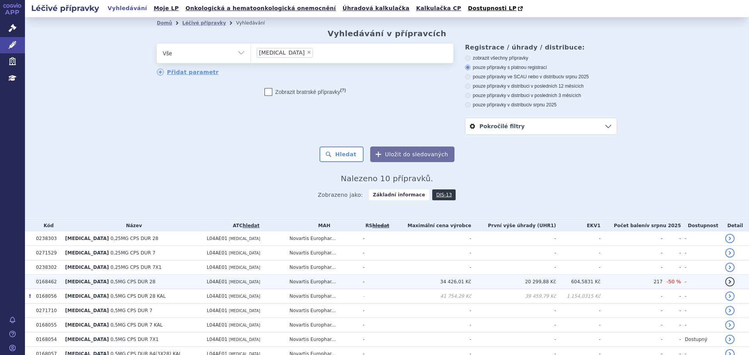
click at [288, 282] on td "Novartis Europhar..." at bounding box center [322, 282] width 73 height 14
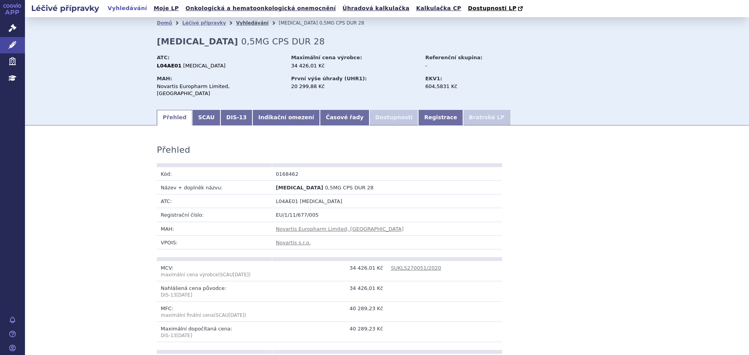
click at [240, 21] on link "Vyhledávání" at bounding box center [252, 22] width 32 height 5
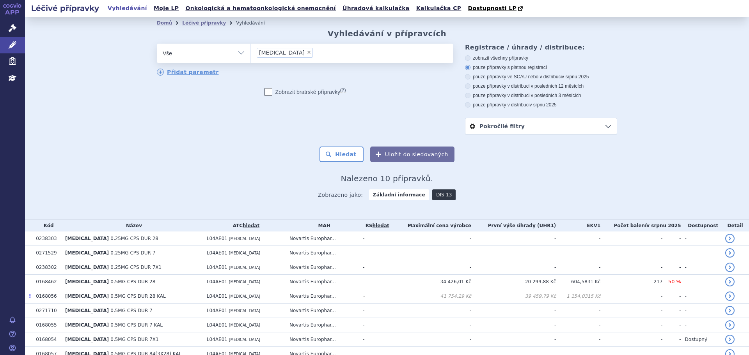
click at [307, 55] on span "×" at bounding box center [309, 52] width 5 height 5
click at [251, 55] on select "[MEDICAL_DATA]" at bounding box center [250, 53] width 0 height 20
select select
type input "LOGNIF"
select select "LOGNIF"
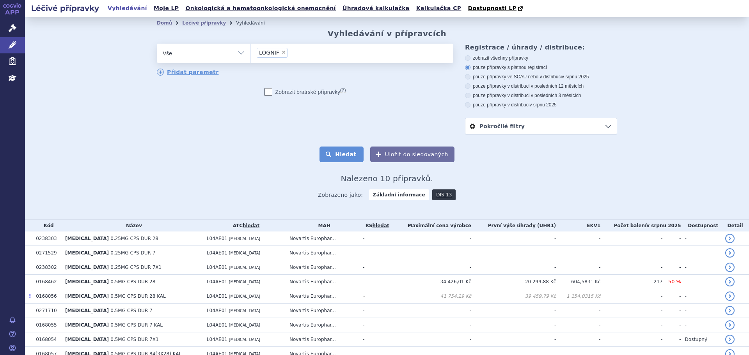
click at [345, 161] on button "Hledat" at bounding box center [342, 155] width 44 height 16
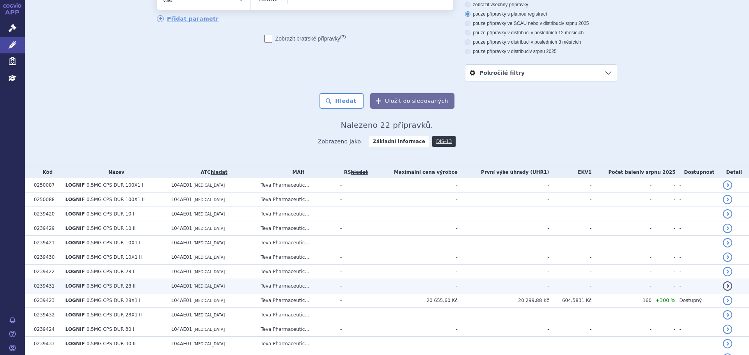
scroll to position [156, 0]
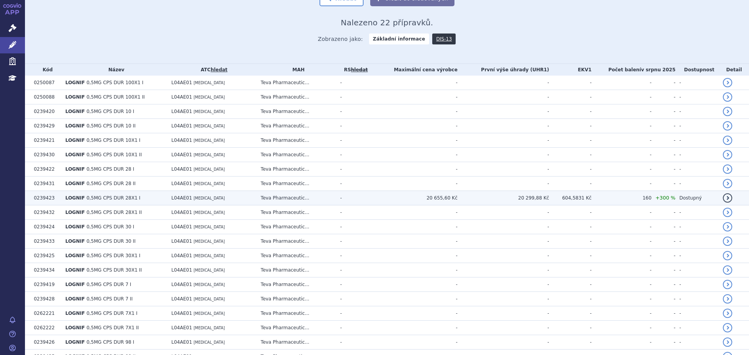
click at [371, 201] on td "-" at bounding box center [353, 198] width 35 height 14
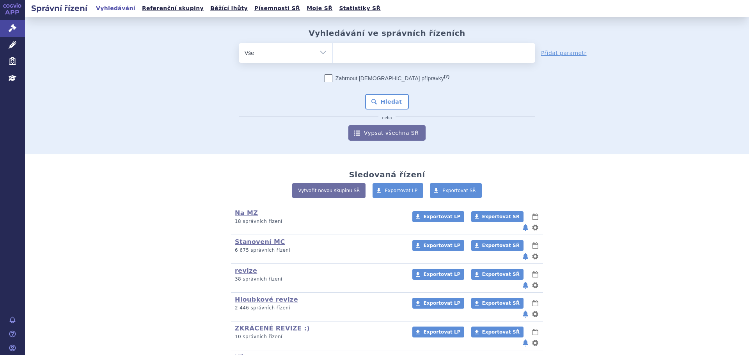
click at [372, 57] on ul at bounding box center [434, 51] width 202 height 16
click at [333, 57] on select at bounding box center [332, 53] width 0 height 20
click at [297, 56] on select "Vše Spisová značka Typ SŘ Přípravek/SUKL kód Účastník/Držitel" at bounding box center [286, 52] width 94 height 18
select select "filter-atc-group"
click at [239, 43] on select "Vše Spisová značka Typ SŘ Přípravek/SUKL kód Účastník/Držitel" at bounding box center [286, 52] width 94 height 18
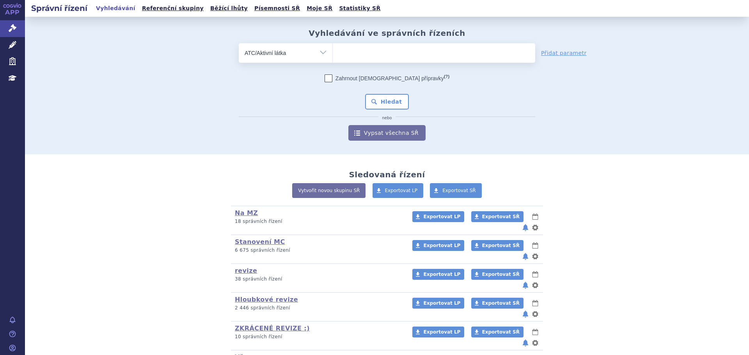
click at [368, 48] on ul at bounding box center [434, 51] width 202 height 16
click at [333, 48] on select at bounding box center [332, 53] width 0 height 20
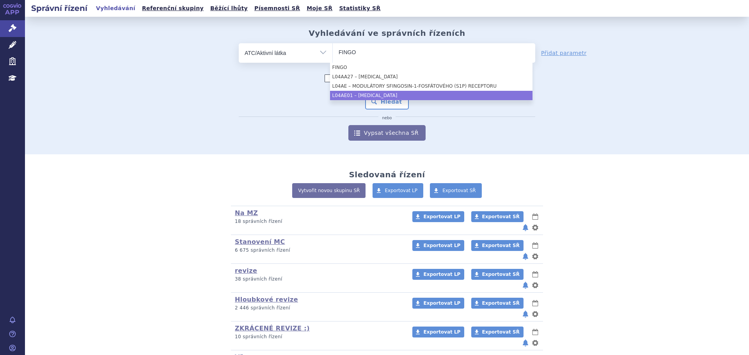
type input "FINGO"
select select "L04AE01"
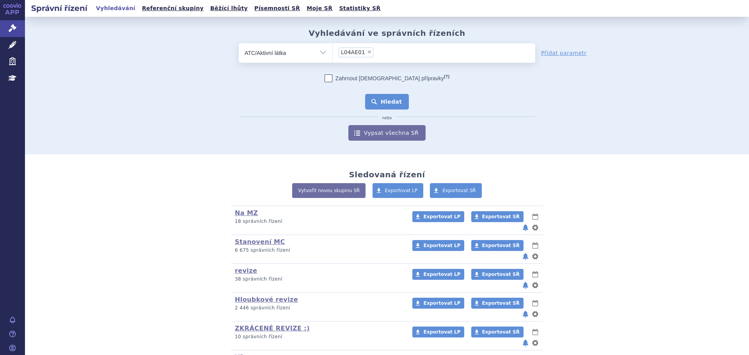
click at [370, 96] on button "Hledat" at bounding box center [387, 102] width 44 height 16
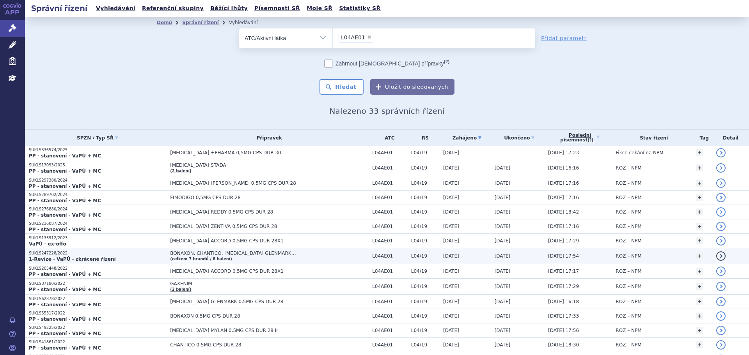
click at [262, 259] on td "BONAXON, CHANTICO, [MEDICAL_DATA] GLENMARK… (celkem 7 brandů / 8 balení)" at bounding box center [267, 257] width 202 height 16
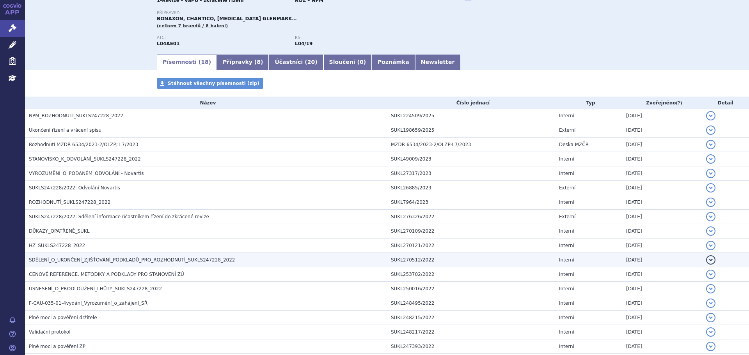
scroll to position [117, 0]
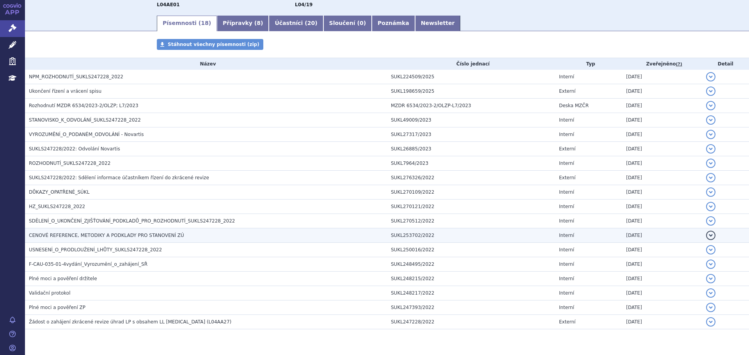
click at [87, 239] on h3 "CENOVÉ REFERENCE, METODIKY A PODKLADY PRO STANOVENÍ ZÚ" at bounding box center [208, 236] width 358 height 8
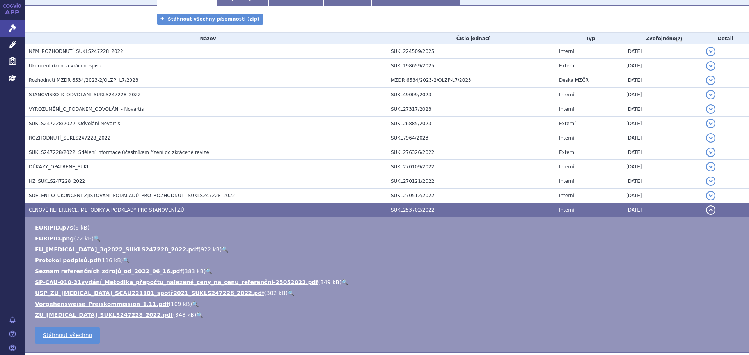
scroll to position [156, 0]
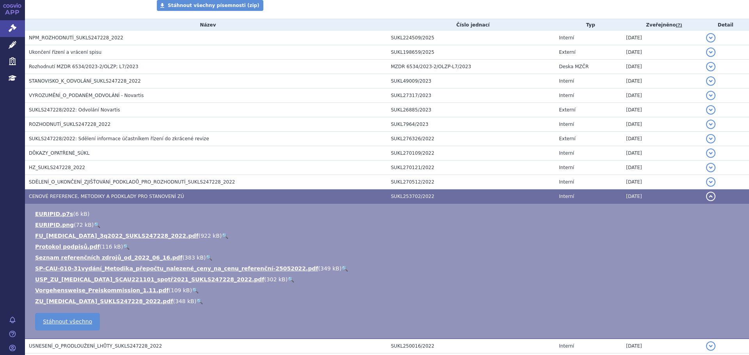
click at [222, 235] on link "🔍" at bounding box center [225, 236] width 7 height 6
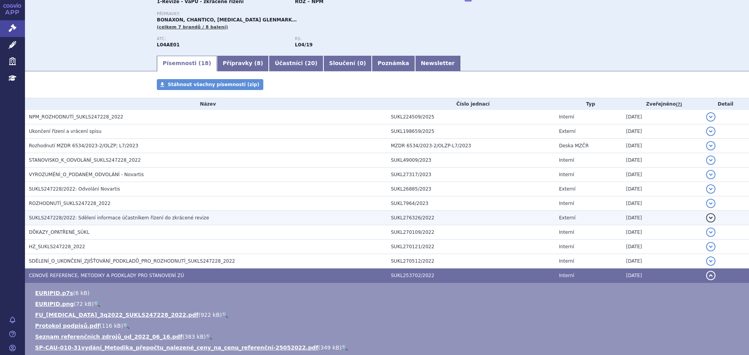
scroll to position [0, 0]
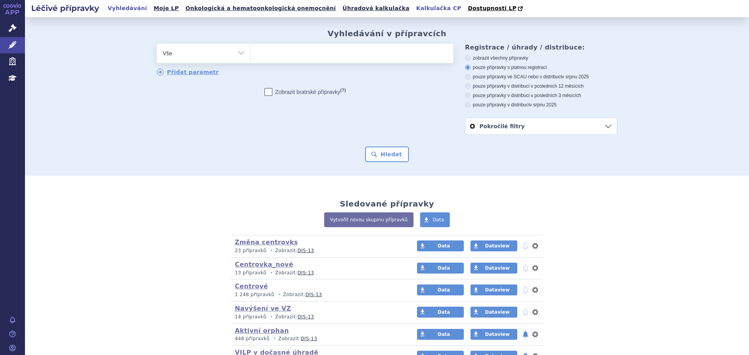
click at [414, 10] on link "Kalkulačka CP" at bounding box center [439, 8] width 50 height 11
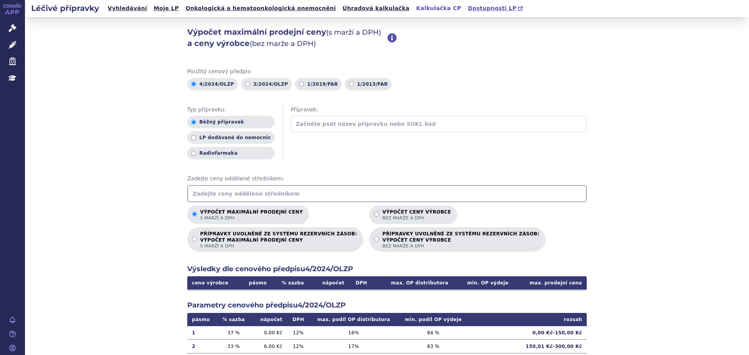
click at [468, 9] on span "Dostupnosti LP" at bounding box center [492, 8] width 49 height 6
